Goal: Transaction & Acquisition: Obtain resource

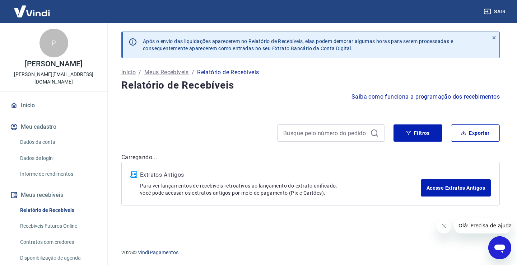
click at [427, 224] on div "Após o envio das liquidações aparecerem no Relatório de Recebíveis, elas podem …" at bounding box center [311, 129] width 396 height 212
click at [439, 226] on button "Fechar mensagem da empresa" at bounding box center [444, 227] width 14 height 14
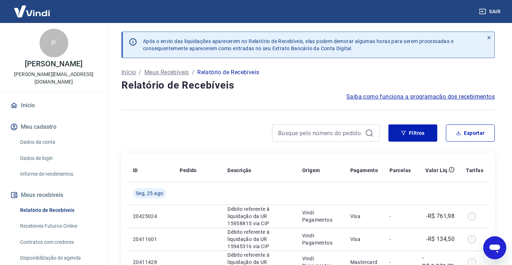
click at [489, 35] on icon at bounding box center [488, 37] width 5 height 5
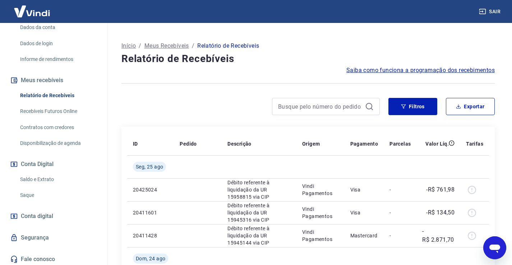
scroll to position [117, 0]
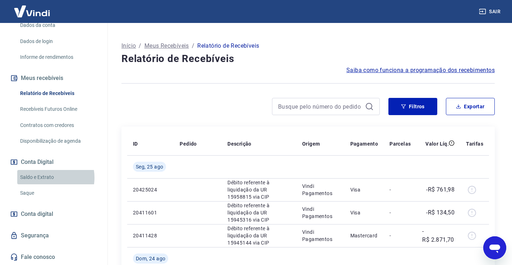
click at [45, 178] on link "Saldo e Extrato" at bounding box center [58, 177] width 82 height 15
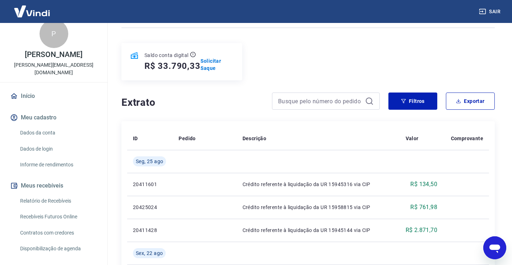
scroll to position [36, 0]
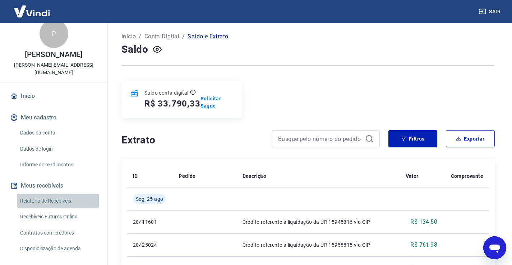
click at [59, 199] on link "Relatório de Recebíveis" at bounding box center [58, 201] width 82 height 15
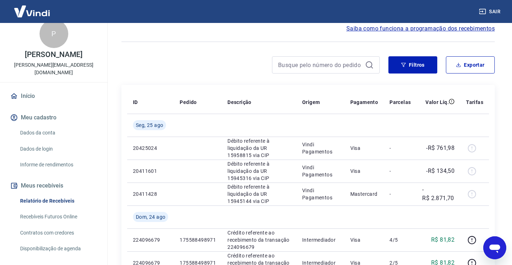
scroll to position [61, 0]
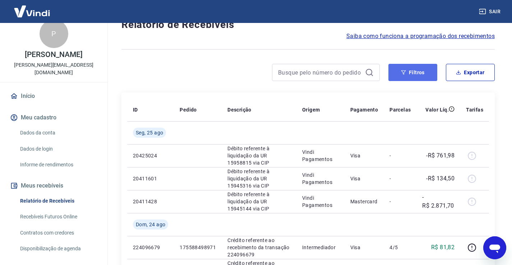
click at [418, 73] on button "Filtros" at bounding box center [412, 72] width 49 height 17
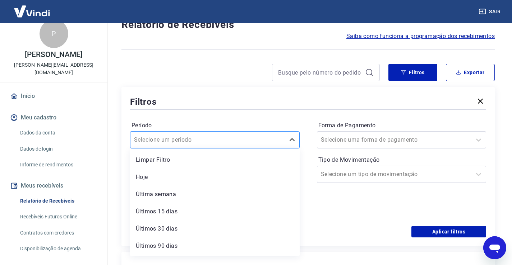
click at [234, 145] on div "Selecione um período" at bounding box center [207, 140] width 154 height 13
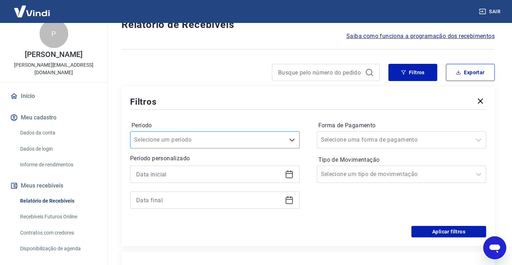
click at [234, 145] on div "Selecione um período" at bounding box center [207, 140] width 154 height 13
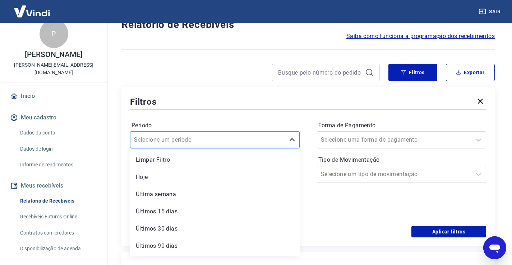
click at [222, 143] on div at bounding box center [207, 140] width 147 height 10
click at [223, 143] on div at bounding box center [207, 140] width 147 height 10
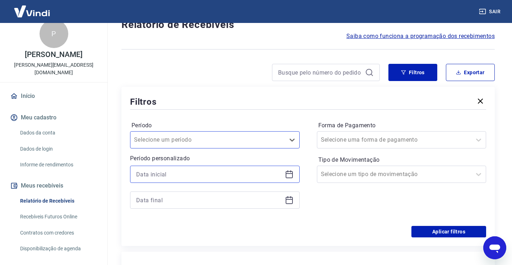
drag, startPoint x: 208, startPoint y: 175, endPoint x: 285, endPoint y: 188, distance: 77.9
click at [209, 176] on input at bounding box center [209, 174] width 146 height 11
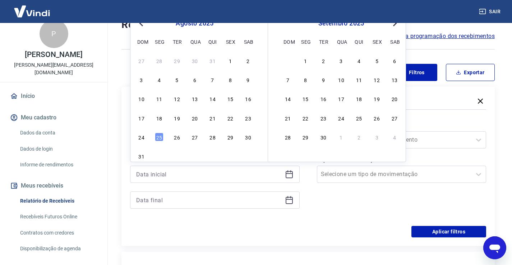
click at [290, 175] on icon at bounding box center [289, 174] width 9 height 9
click at [287, 174] on icon at bounding box center [289, 174] width 7 height 1
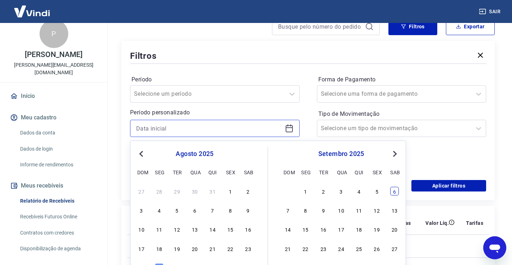
scroll to position [133, 0]
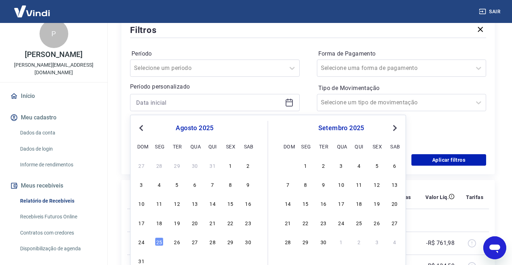
click at [451, 123] on div "Forma de Pagamento Selecione uma forma de pagamento Tipo de Movimentação Seleci…" at bounding box center [402, 97] width 170 height 98
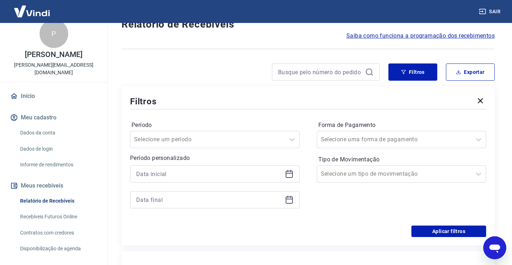
scroll to position [61, 0]
click at [291, 174] on icon at bounding box center [289, 174] width 7 height 1
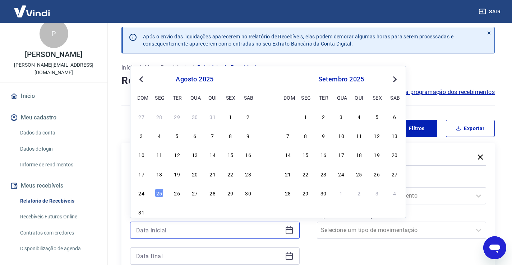
scroll to position [0, 0]
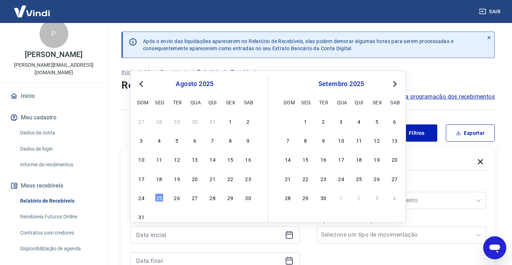
click at [138, 83] on button "Previous Month" at bounding box center [141, 84] width 9 height 9
click at [176, 121] on div "1" at bounding box center [177, 121] width 9 height 9
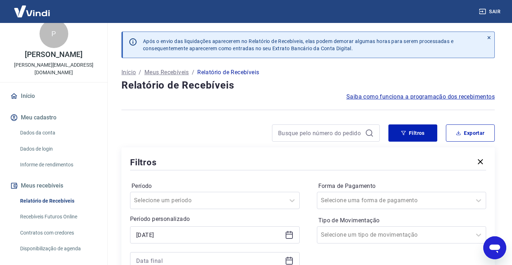
type input "[DATE]"
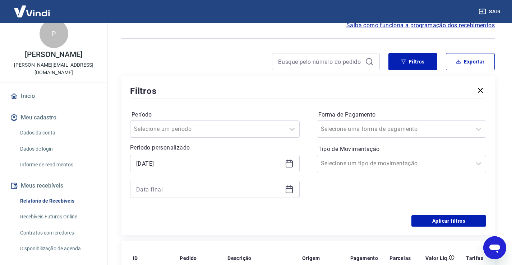
scroll to position [72, 0]
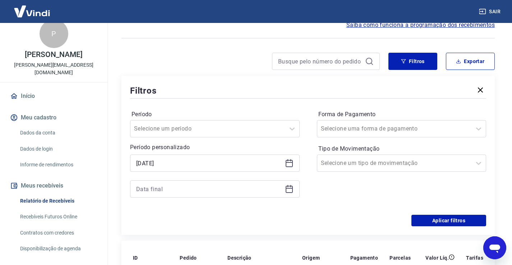
click at [291, 189] on icon at bounding box center [289, 188] width 7 height 1
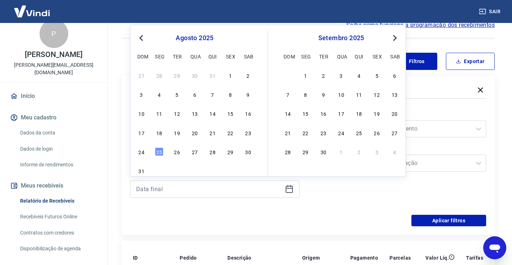
click at [142, 37] on span "Previous Month" at bounding box center [142, 38] width 0 height 8
click at [210, 152] on div "31" at bounding box center [212, 152] width 9 height 9
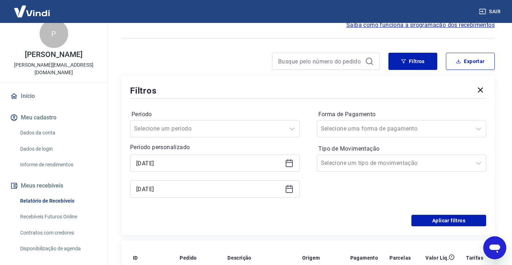
type input "[DATE]"
click at [409, 56] on button "Filtros" at bounding box center [412, 61] width 49 height 17
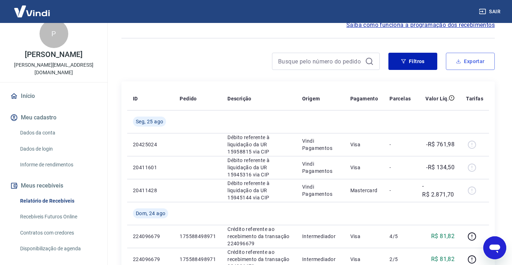
click at [465, 62] on button "Exportar" at bounding box center [470, 61] width 49 height 17
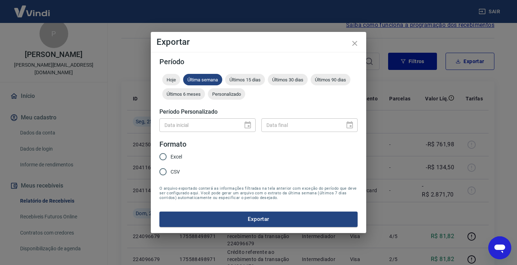
click at [174, 156] on span "Excel" at bounding box center [176, 157] width 11 height 8
click at [171, 156] on input "Excel" at bounding box center [163, 156] width 15 height 15
radio input "true"
click at [243, 126] on div "Data inicial" at bounding box center [208, 125] width 96 height 13
click at [245, 125] on div at bounding box center [246, 125] width 10 height 0
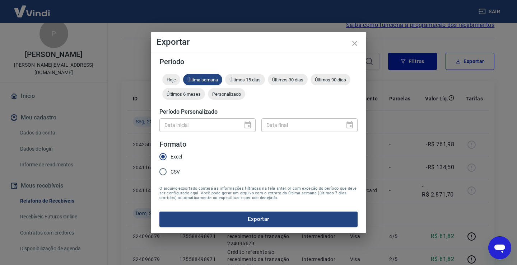
click at [251, 127] on div "Data inicial" at bounding box center [208, 125] width 96 height 13
drag, startPoint x: 324, startPoint y: 155, endPoint x: 260, endPoint y: 137, distance: 66.4
click at [322, 155] on form "Período Hoje Última semana Últimos 15 dias Últimos 30 dias Últimos 90 dias Últi…" at bounding box center [259, 142] width 198 height 169
drag, startPoint x: 182, startPoint y: 170, endPoint x: 176, endPoint y: 172, distance: 6.6
click at [180, 171] on label "CSV" at bounding box center [169, 172] width 27 height 15
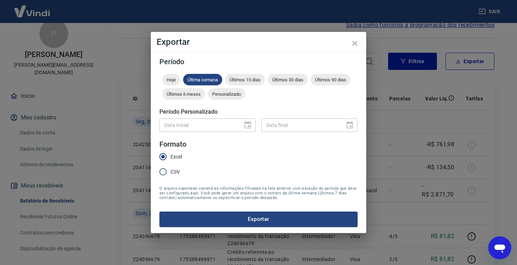
click at [171, 171] on input "CSV" at bounding box center [163, 172] width 15 height 15
radio input "true"
click at [176, 172] on span "CSV" at bounding box center [175, 172] width 9 height 8
click at [171, 172] on input "CSV" at bounding box center [163, 172] width 15 height 15
click at [180, 158] on span "Excel" at bounding box center [176, 157] width 11 height 8
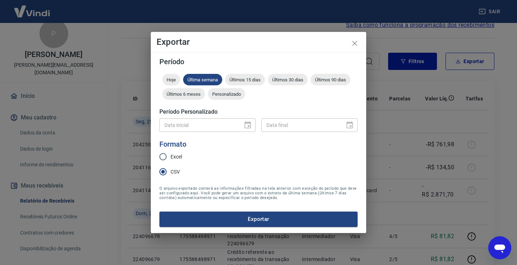
click at [171, 158] on input "Excel" at bounding box center [163, 156] width 15 height 15
radio input "true"
click at [248, 124] on div "Data inicial" at bounding box center [208, 125] width 96 height 13
click at [355, 40] on icon "close" at bounding box center [355, 43] width 9 height 9
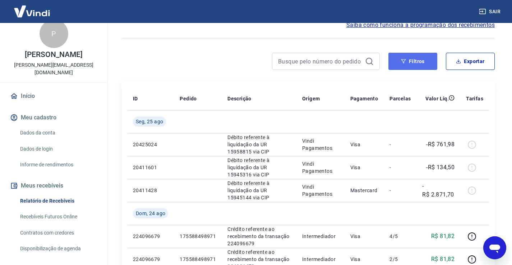
click at [414, 63] on button "Filtros" at bounding box center [412, 61] width 49 height 17
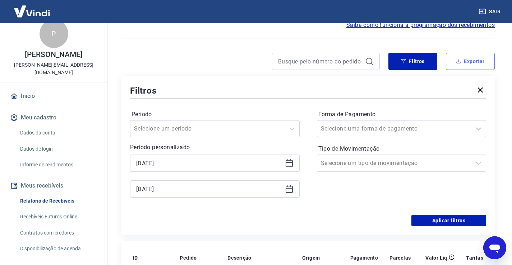
click at [465, 64] on button "Exportar" at bounding box center [470, 61] width 49 height 17
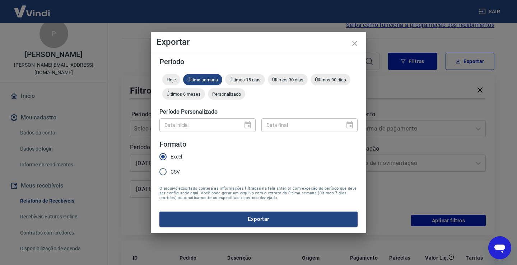
click at [245, 125] on div at bounding box center [246, 125] width 10 height 0
click at [351, 46] on icon "close" at bounding box center [355, 43] width 9 height 9
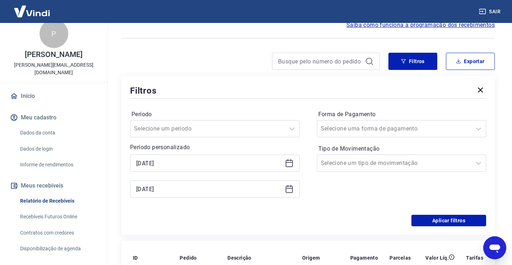
click at [43, 202] on link "Relatório de Recebíveis" at bounding box center [58, 201] width 82 height 15
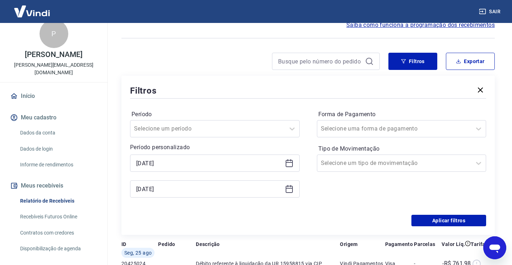
click at [48, 200] on link "Relatório de Recebíveis" at bounding box center [58, 201] width 82 height 15
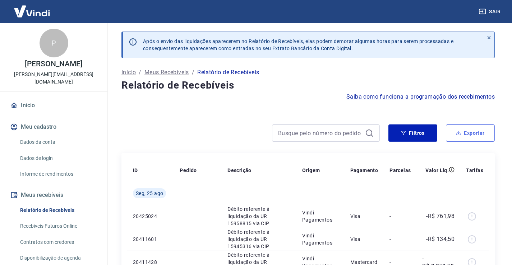
click at [468, 134] on button "Exportar" at bounding box center [470, 133] width 49 height 17
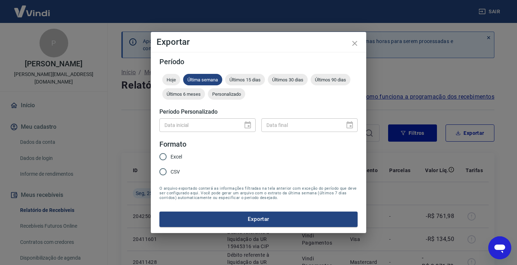
click at [249, 126] on div "Data inicial" at bounding box center [208, 125] width 96 height 13
click at [221, 94] on span "Personalizado" at bounding box center [226, 94] width 37 height 5
click at [248, 122] on icon "Choose date" at bounding box center [248, 125] width 9 height 9
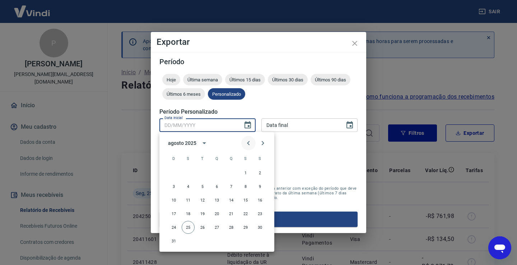
click at [246, 141] on icon "Previous month" at bounding box center [248, 143] width 9 height 9
click at [205, 171] on button "1" at bounding box center [202, 173] width 13 height 13
type input "[DATE]"
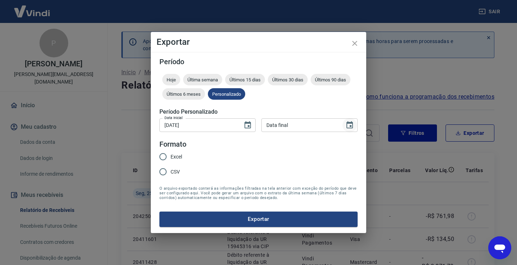
click at [347, 125] on icon "Choose date" at bounding box center [350, 125] width 9 height 9
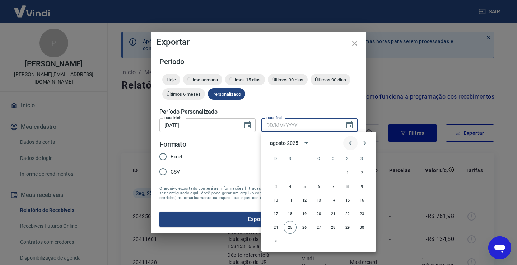
click at [352, 143] on icon "Previous month" at bounding box center [350, 143] width 9 height 9
click at [334, 227] on button "31" at bounding box center [333, 227] width 13 height 13
type input "[DATE]"
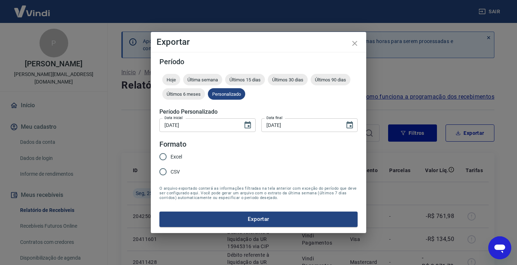
click at [183, 154] on div "Excel CSV" at bounding box center [174, 164] width 28 height 31
click at [182, 157] on span "Excel" at bounding box center [176, 157] width 11 height 8
click at [171, 157] on input "Excel" at bounding box center [163, 156] width 15 height 15
radio input "true"
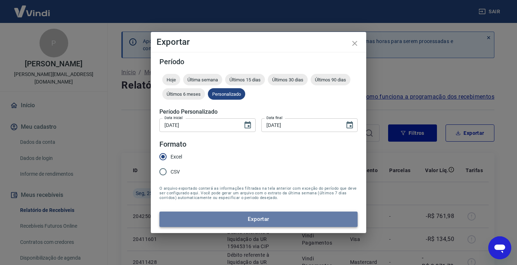
click at [207, 219] on button "Exportar" at bounding box center [259, 219] width 198 height 15
